Goal: Task Accomplishment & Management: Manage account settings

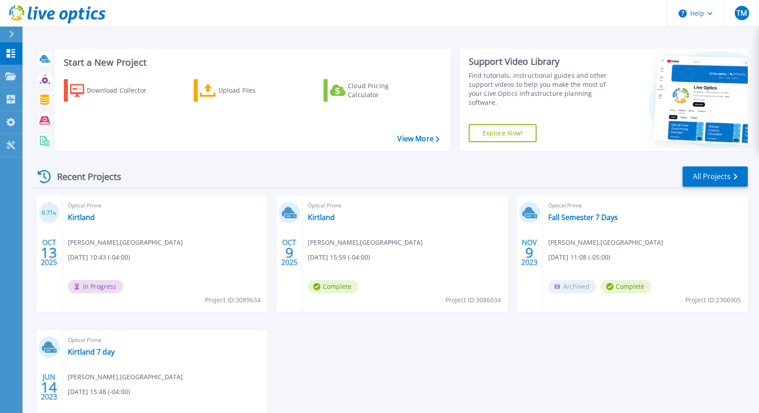
click at [257, 166] on div "Recent Projects All Projects" at bounding box center [391, 176] width 713 height 22
drag, startPoint x: 446, startPoint y: 216, endPoint x: 486, endPoint y: 216, distance: 40.9
click at [486, 216] on div "Optical Prime Kirtland [PERSON_NAME] , [PERSON_NAME][GEOGRAPHIC_DATA] [DATE] 15…" at bounding box center [405, 253] width 205 height 116
click at [329, 217] on link "Kirtland" at bounding box center [321, 217] width 27 height 9
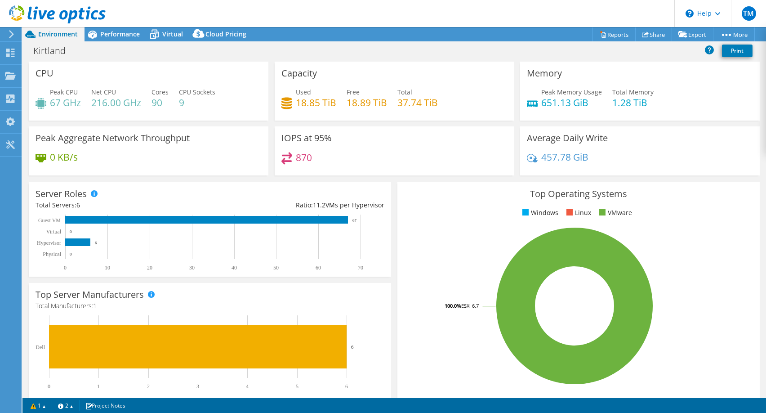
select select "USD"
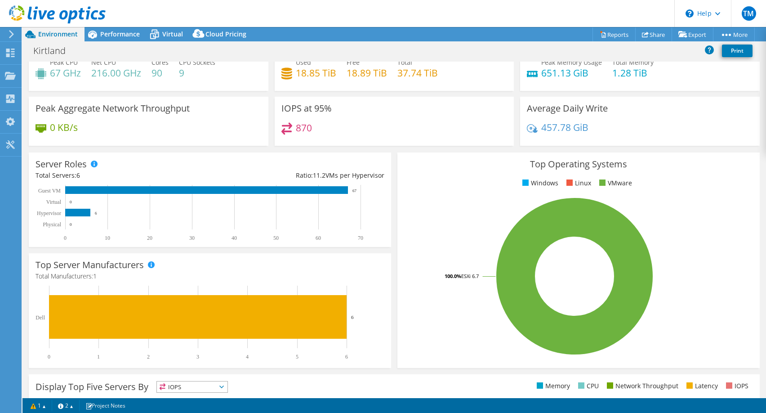
scroll to position [45, 0]
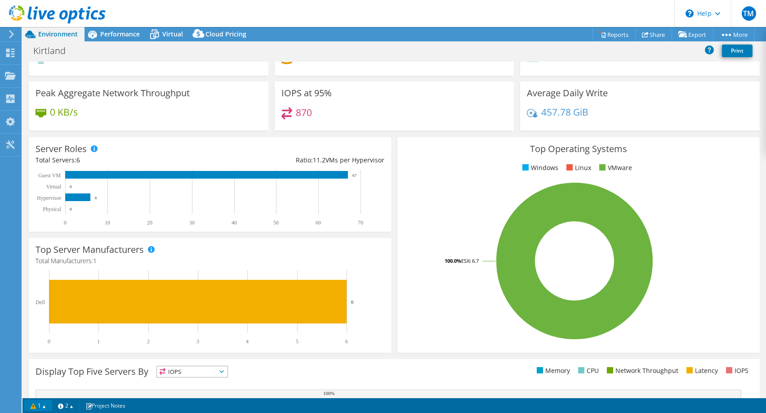
click at [47, 405] on link "1" at bounding box center [38, 405] width 28 height 11
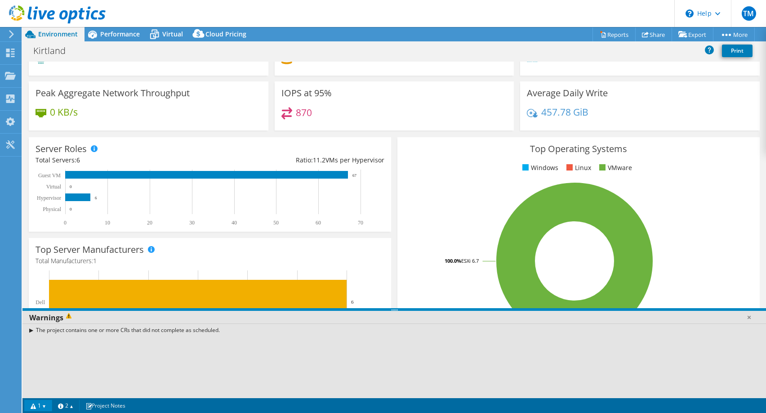
click at [30, 329] on div "The project contains one or more CRs that did not complete as scheduled." at bounding box center [394, 329] width 744 height 13
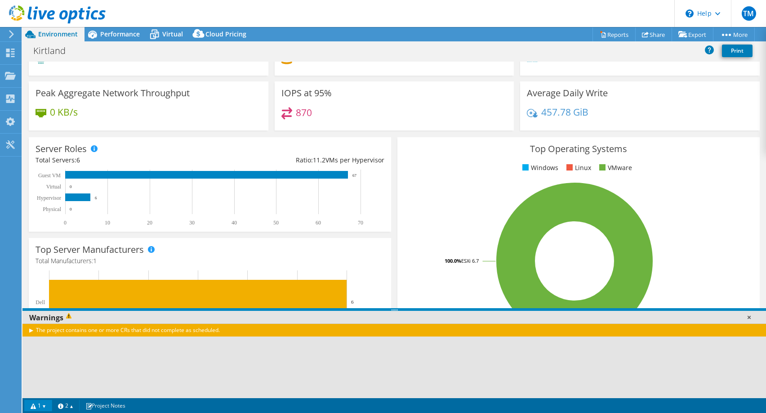
click at [747, 317] on link at bounding box center [749, 316] width 9 height 9
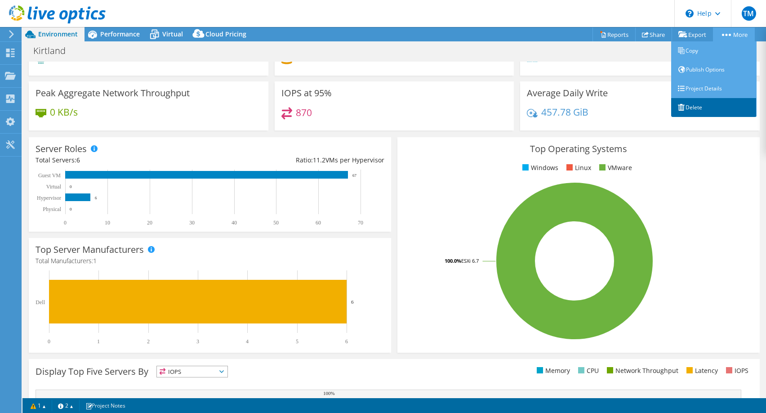
click at [694, 109] on link "Delete" at bounding box center [713, 107] width 85 height 19
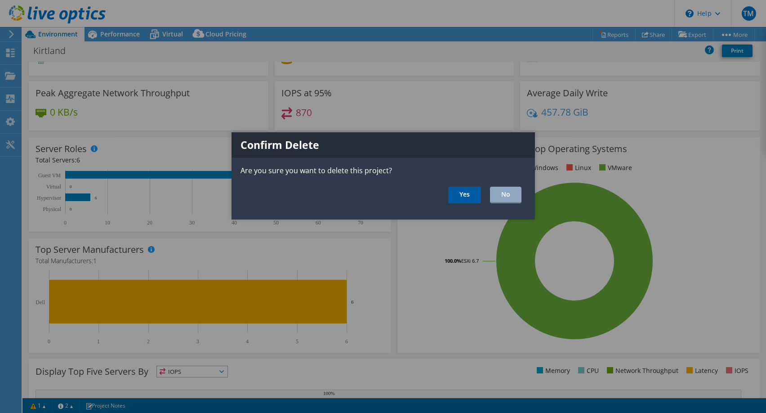
click at [464, 195] on link "Yes" at bounding box center [464, 195] width 33 height 17
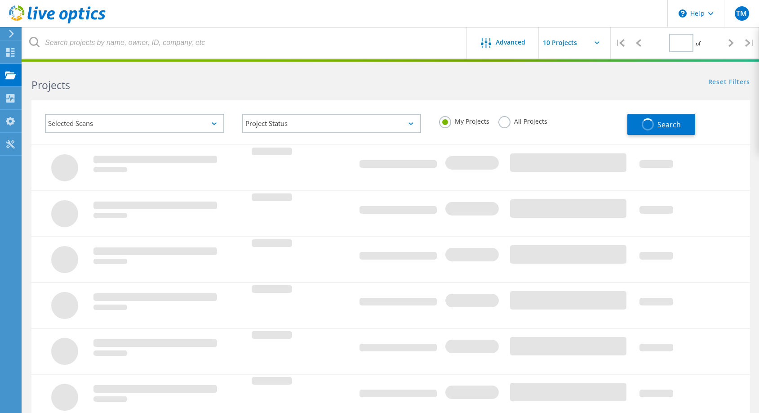
type input "1"
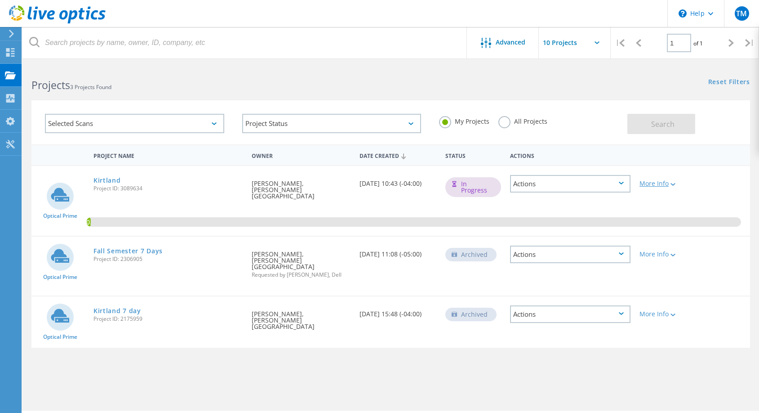
click at [673, 185] on icon at bounding box center [673, 184] width 5 height 3
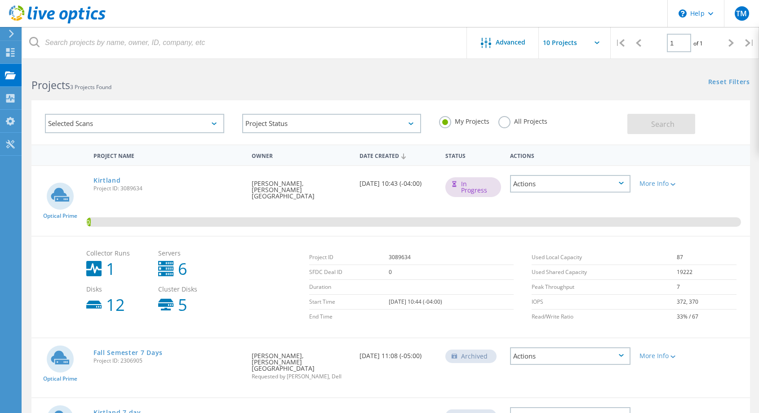
click at [615, 184] on div "Actions" at bounding box center [570, 184] width 120 height 18
click at [601, 120] on div "My Projects All Projects" at bounding box center [528, 121] width 197 height 33
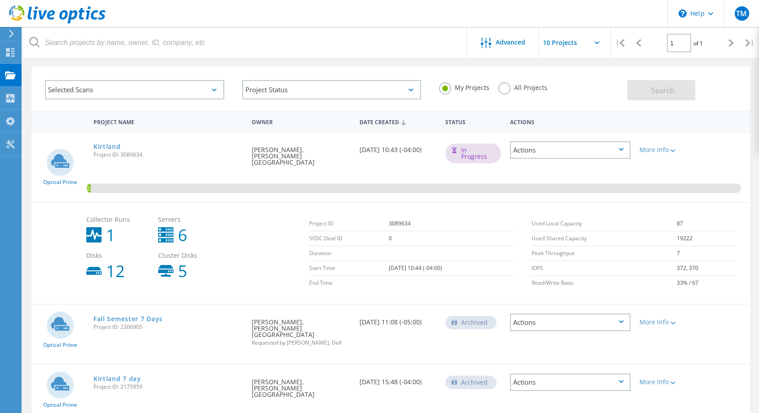
scroll to position [54, 0]
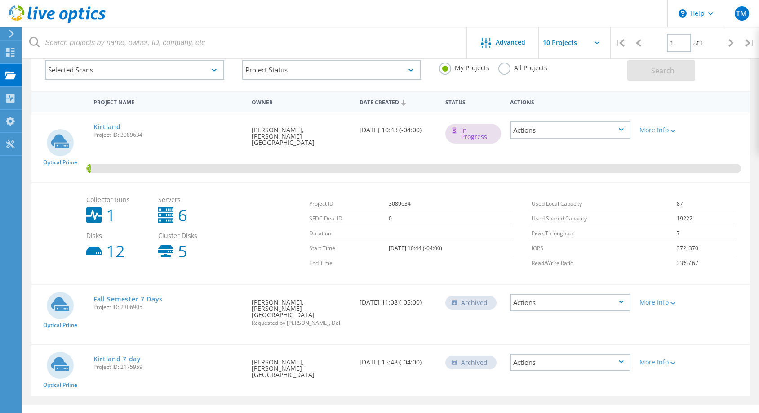
click at [604, 353] on div "Actions" at bounding box center [570, 362] width 120 height 18
click at [723, 370] on div "Optical Prime Kirtland 7 day Project ID: 2175959 Requested By [PERSON_NAME], [P…" at bounding box center [390, 369] width 719 height 51
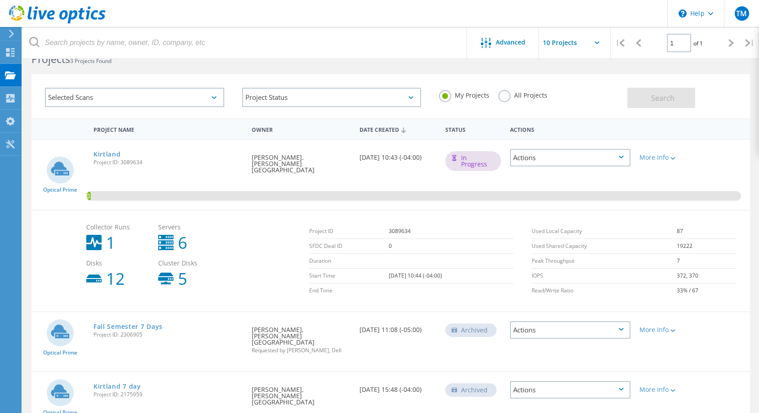
scroll to position [0, 0]
